Goal: Navigation & Orientation: Find specific page/section

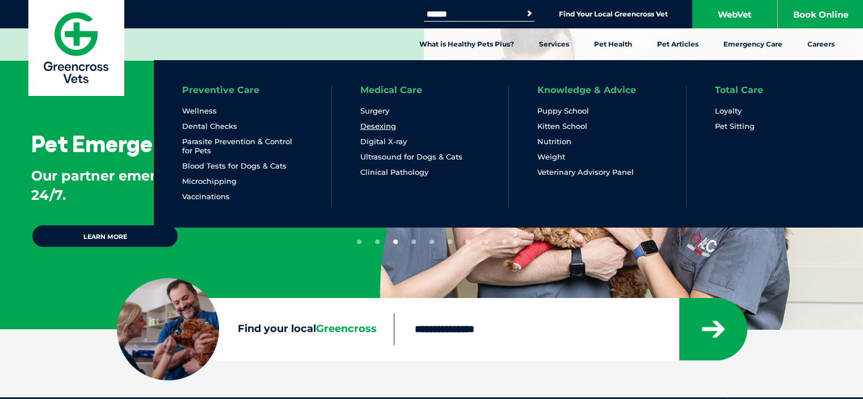
click at [388, 128] on link "Desexing" at bounding box center [378, 126] width 36 height 10
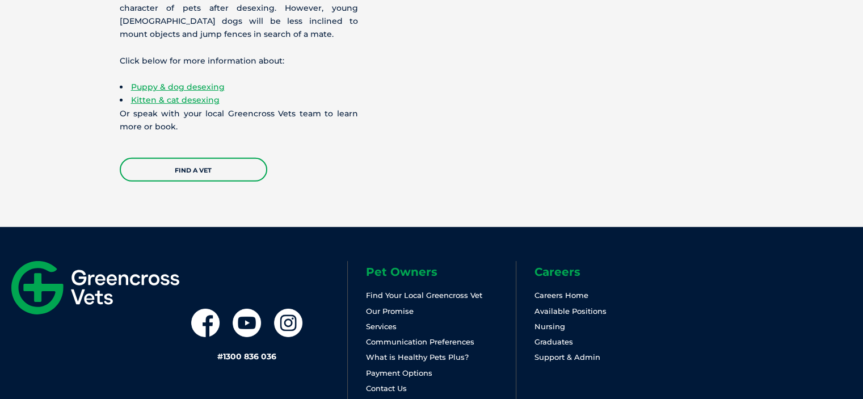
scroll to position [3545, 0]
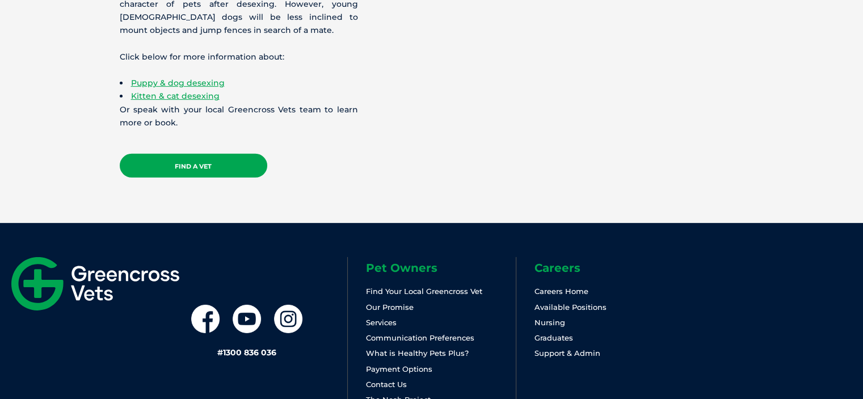
click at [148, 154] on link "Find a Vet" at bounding box center [194, 166] width 148 height 24
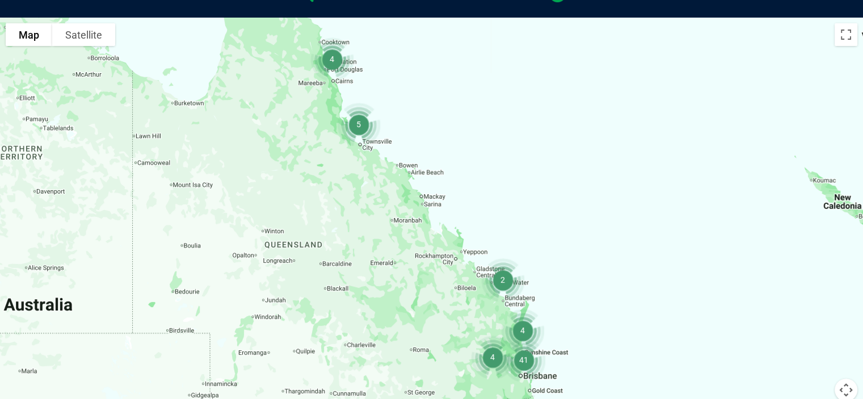
click at [521, 361] on img "41" at bounding box center [524, 360] width 52 height 52
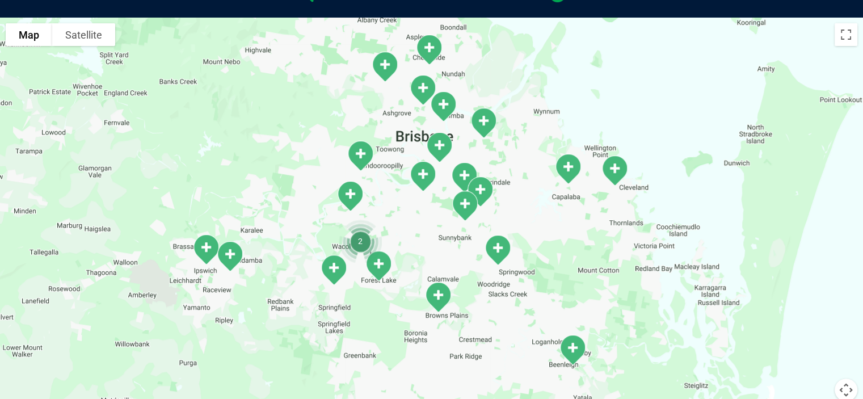
click at [474, 186] on img "Kessels Rd/Macgregor" at bounding box center [464, 206] width 37 height 40
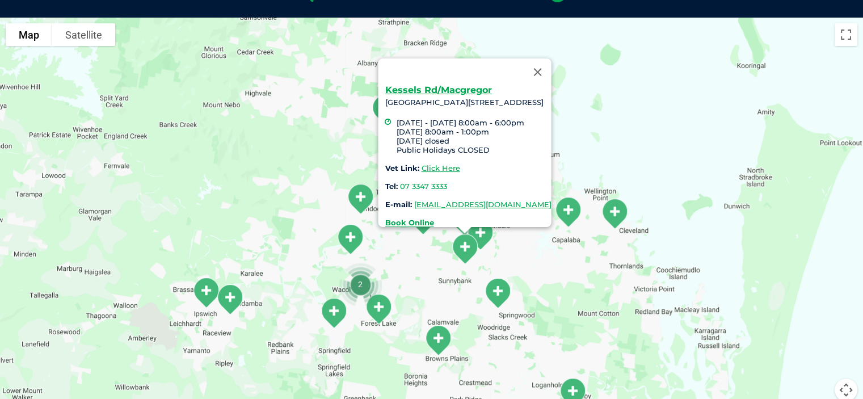
click at [413, 281] on div "To navigate, press the arrow keys. Kessels Rd/Macgregor Cnr Kessels Road & Spri…" at bounding box center [431, 237] width 863 height 438
click at [427, 266] on div "Kessels Rd/Macgregor Cnr Kessels Road & Springfield St , MacGregor QLD 4109 Mon…" at bounding box center [431, 237] width 863 height 438
click at [551, 71] on button "Close" at bounding box center [537, 71] width 27 height 27
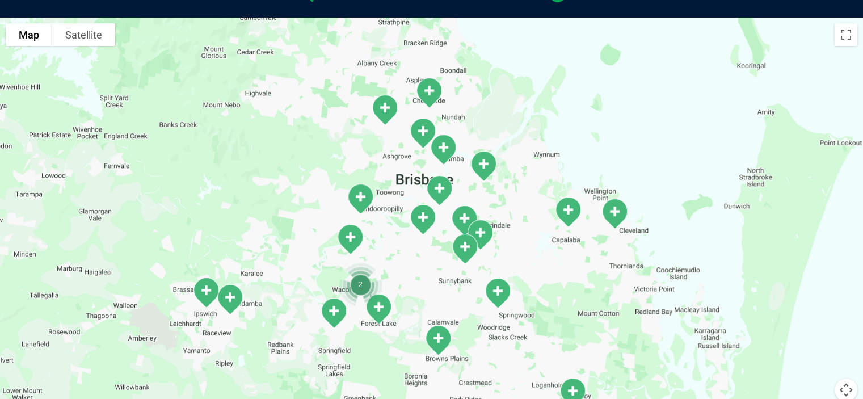
click at [468, 220] on img "Wishart Road" at bounding box center [479, 234] width 37 height 40
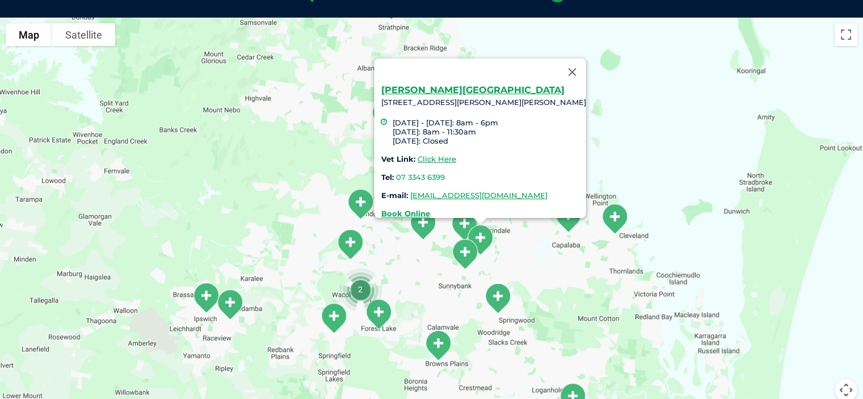
click at [396, 295] on img "Forest Lake Village" at bounding box center [378, 314] width 37 height 40
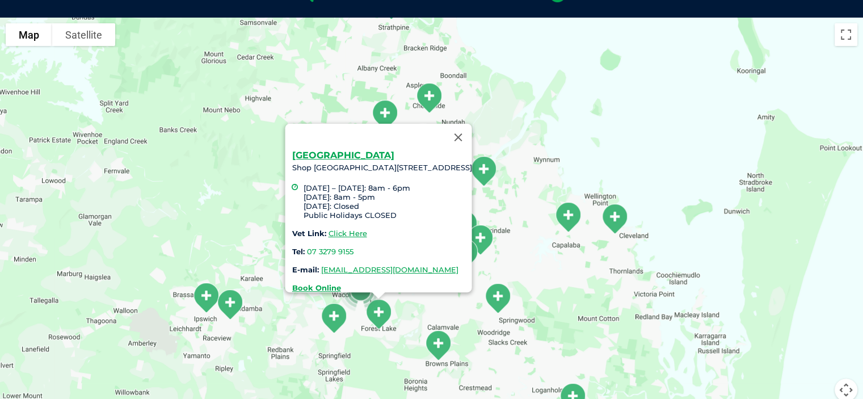
click at [533, 262] on div "Forest Lake Village Shop N 255 Forest Lake Blvd, Forest Lake QLD 4078 Monday – …" at bounding box center [431, 237] width 863 height 438
click at [541, 183] on div "Forest Lake Village Shop N 255 Forest Lake Blvd, Forest Lake QLD 4078 Monday – …" at bounding box center [431, 237] width 863 height 438
